Goal: Information Seeking & Learning: Learn about a topic

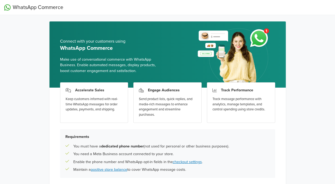
click at [165, 45] on div "Connect with your customers using WhatsApp Commerce Make use of conversational …" at bounding box center [168, 54] width 236 height 66
click at [26, 55] on div "WhatsApp Commerce Connect with your customers using WhatsApp Commerce Make use …" at bounding box center [167, 112] width 335 height 225
click at [310, 23] on div "WhatsApp Commerce Connect with your customers using WhatsApp Commerce Make use …" at bounding box center [167, 112] width 335 height 225
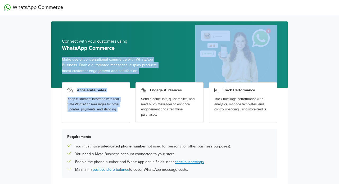
drag, startPoint x: 60, startPoint y: 54, endPoint x: 143, endPoint y: 84, distance: 87.7
click at [143, 84] on div "Connect with your customers using WhatsApp Commerce Make use of conversational …" at bounding box center [169, 112] width 236 height 183
click at [145, 65] on span "Make use of conversational commerce with WhatsApp Business. Enable automated me…" at bounding box center [114, 65] width 104 height 17
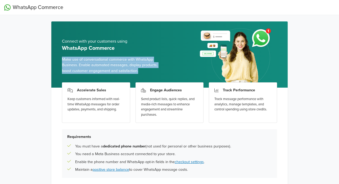
drag, startPoint x: 61, startPoint y: 64, endPoint x: 140, endPoint y: 80, distance: 80.0
click at [140, 80] on div "Connect with your customers using WhatsApp Commerce Make use of conversational …" at bounding box center [169, 54] width 236 height 66
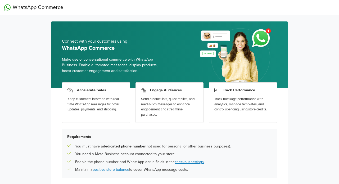
click at [68, 95] on div "Accelerate Sales Keep customers informed with real-time WhatsApp messages for o…" at bounding box center [96, 102] width 68 height 41
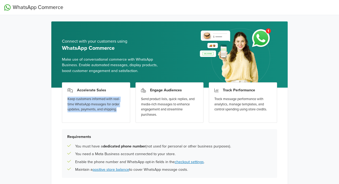
drag, startPoint x: 64, startPoint y: 100, endPoint x: 125, endPoint y: 119, distance: 64.7
click at [125, 119] on div "Accelerate Sales Keep customers informed with real-time WhatsApp messages for o…" at bounding box center [96, 102] width 68 height 41
copy div "Keep customers informed with real-time WhatsApp messages for order updates, pay…"
click at [78, 95] on div "Accelerate Sales Keep customers informed with real-time WhatsApp messages for o…" at bounding box center [96, 102] width 68 height 41
drag, startPoint x: 77, startPoint y: 89, endPoint x: 118, endPoint y: 111, distance: 46.9
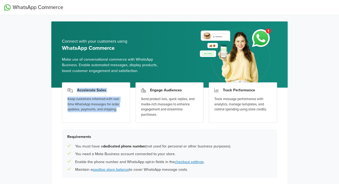
click at [118, 111] on div "Accelerate Sales Keep customers informed with real-time WhatsApp messages for o…" at bounding box center [96, 102] width 68 height 41
copy div "Accelerate Sales Keep customers informed with real-time WhatsApp messages for o…"
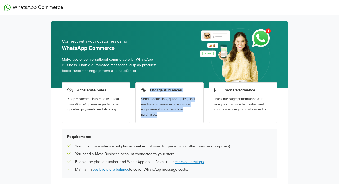
drag, startPoint x: 149, startPoint y: 89, endPoint x: 164, endPoint y: 115, distance: 30.1
click at [164, 115] on div "Engage Audiences Send product lists, quick replies, and media-rich messages to …" at bounding box center [170, 102] width 68 height 41
copy div "Engage Audiences Send product lists, quick replies, and media-rich messages to …"
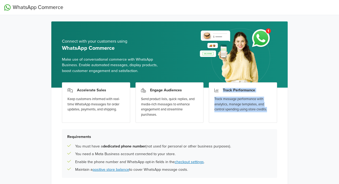
drag, startPoint x: 223, startPoint y: 89, endPoint x: 270, endPoint y: 110, distance: 51.2
click at [270, 110] on div "Track Performance Track message performance with analytics, manage templates, a…" at bounding box center [243, 102] width 68 height 41
copy div "Track Performance Track message performance with analytics, manage templates, a…"
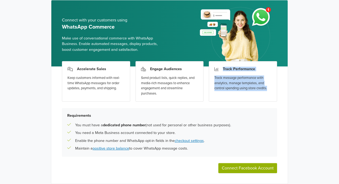
scroll to position [41, 0]
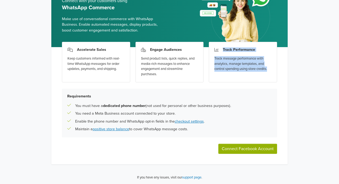
drag, startPoint x: 76, startPoint y: 105, endPoint x: 202, endPoint y: 131, distance: 128.7
click at [202, 131] on div "Requirements You must have a dedicated phone number (not used for personal or o…" at bounding box center [169, 113] width 215 height 49
copy div "You must have a dedicated phone number (not used for personal or other business…"
click at [298, 107] on div "WhatsApp Commerce Connect with your customers using WhatsApp Commerce Make use …" at bounding box center [169, 71] width 339 height 225
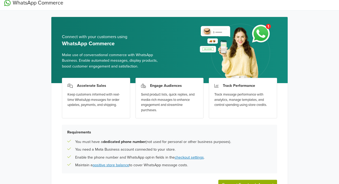
scroll to position [0, 0]
